Goal: Find specific page/section: Find specific page/section

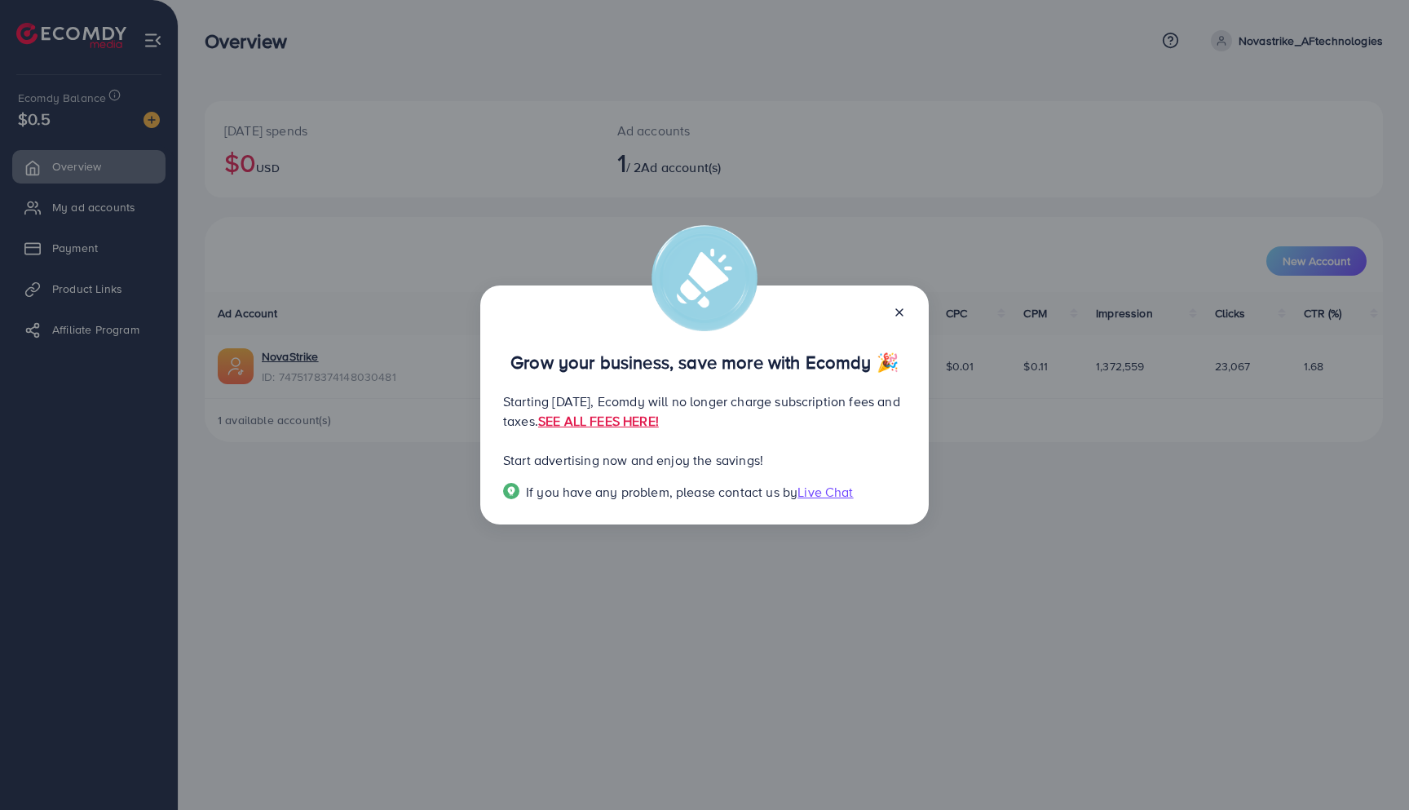
drag, startPoint x: 586, startPoint y: 409, endPoint x: 612, endPoint y: 432, distance: 35.2
click at [612, 431] on p "Starting [DATE], Ecomdy will no longer charge subscription fees and taxes. SEE …" at bounding box center [704, 411] width 403 height 39
drag, startPoint x: 571, startPoint y: 347, endPoint x: 599, endPoint y: 426, distance: 84.1
click at [599, 426] on div "Grow your business, save more with Ecomdy 🎉 Starting [DATE], Ecomdy will no lon…" at bounding box center [704, 405] width 449 height 240
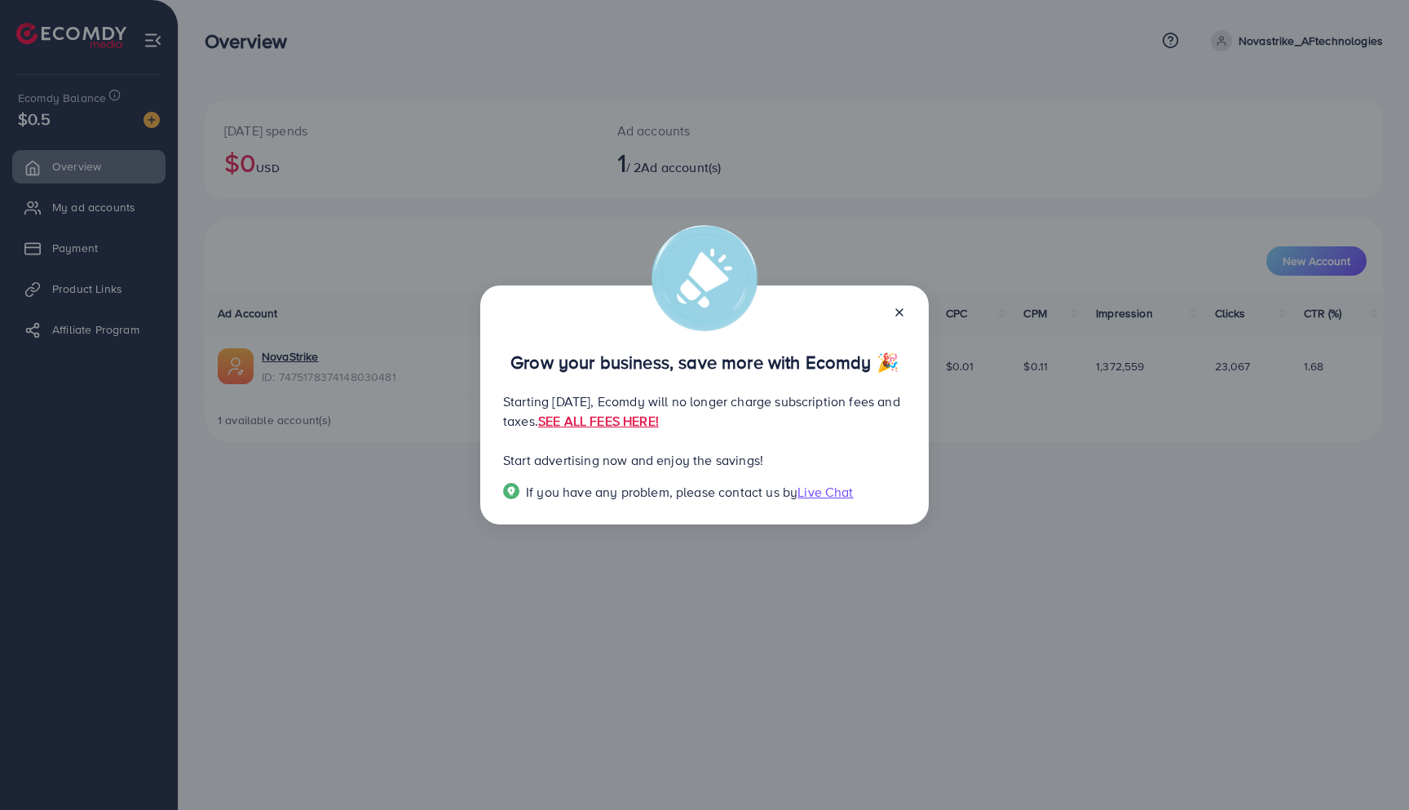
click at [599, 426] on p "Starting [DATE], Ecomdy will no longer charge subscription fees and taxes. SEE …" at bounding box center [704, 411] width 403 height 39
click at [659, 426] on link "SEE ALL FEES HERE!" at bounding box center [598, 421] width 121 height 18
click at [899, 306] on icon at bounding box center [899, 312] width 13 height 13
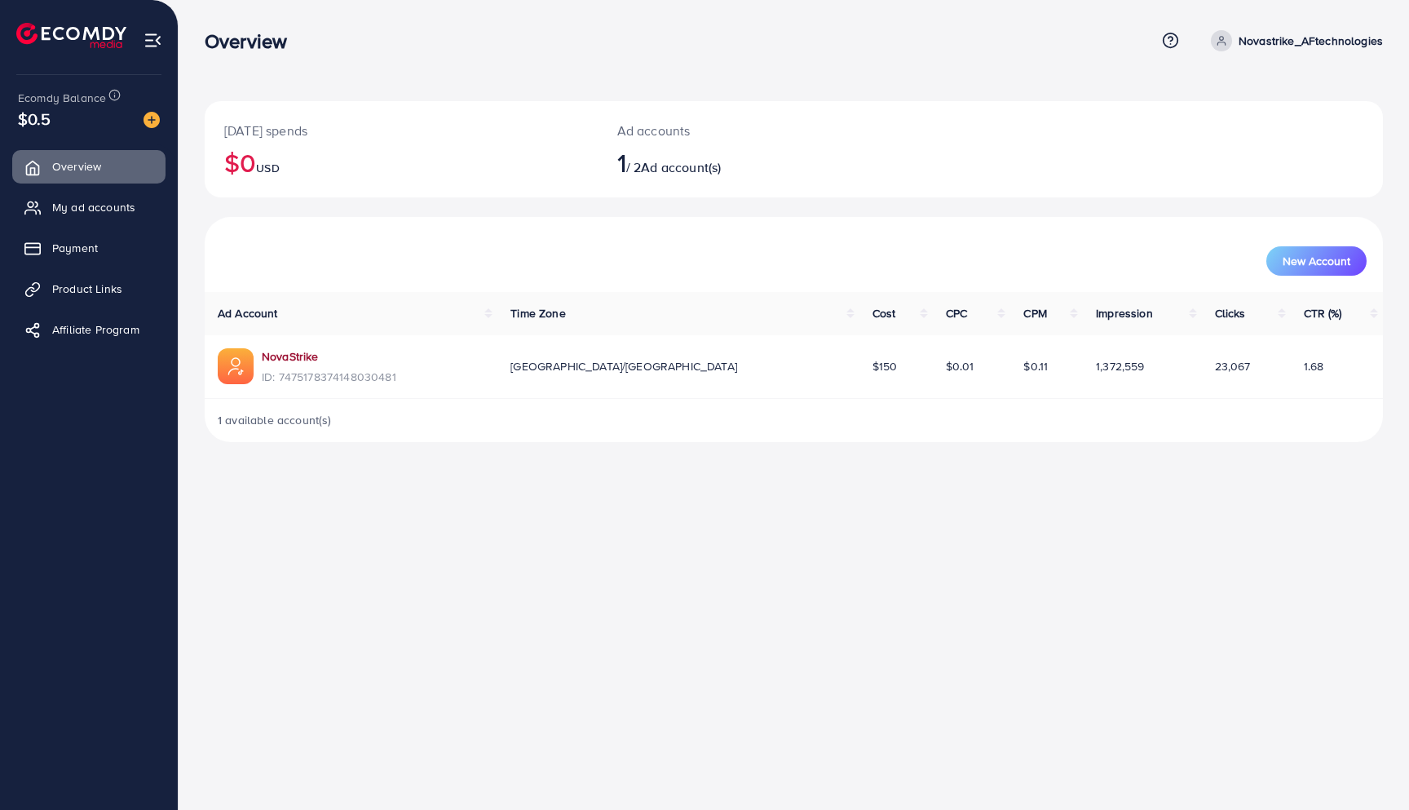
click at [292, 356] on link "NovaStrike" at bounding box center [290, 356] width 57 height 16
click at [294, 356] on link "NovaStrike" at bounding box center [290, 356] width 57 height 16
click at [126, 210] on span "My ad accounts" at bounding box center [97, 207] width 83 height 16
